Goal: Navigation & Orientation: Find specific page/section

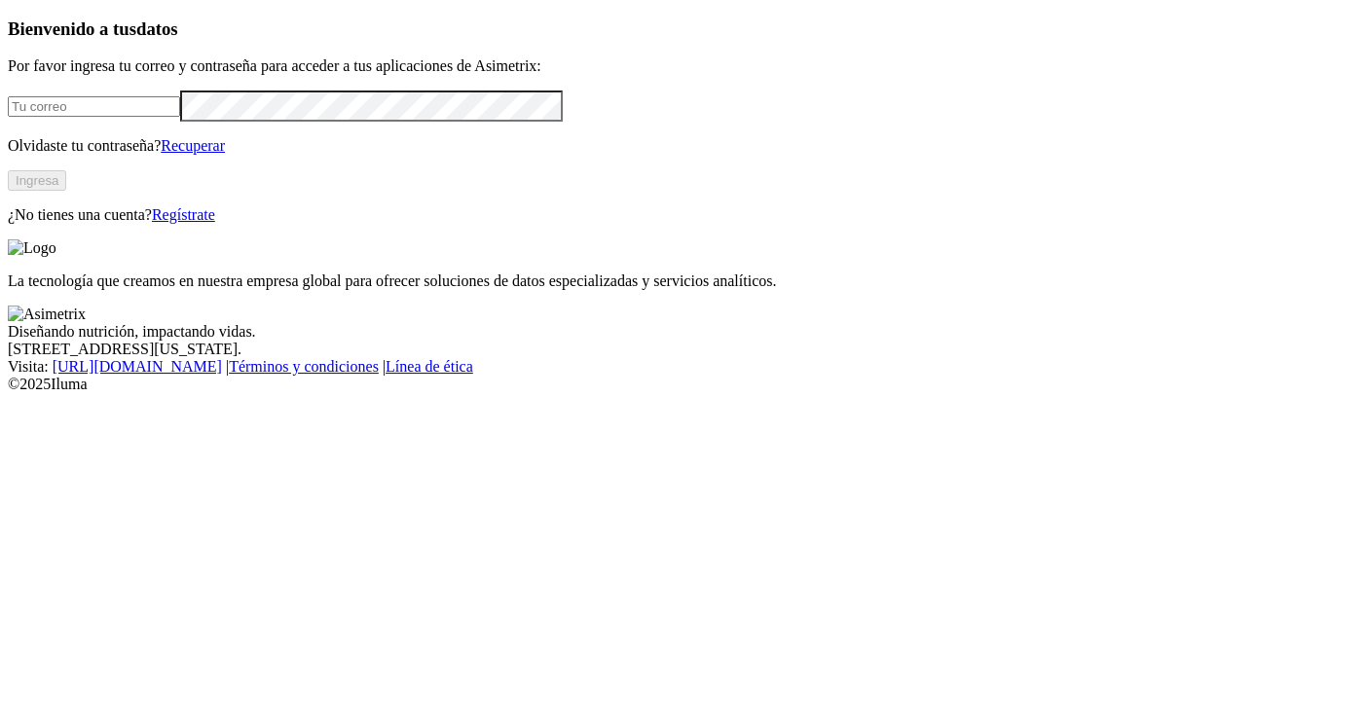
type input "[PERSON_NAME][EMAIL_ADDRESS][DOMAIN_NAME]"
click at [66, 191] on button "Ingresa" at bounding box center [37, 180] width 58 height 20
